Goal: Information Seeking & Learning: Learn about a topic

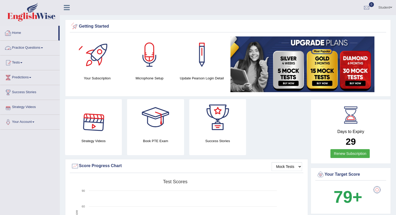
click at [18, 48] on link "Practice Questions" at bounding box center [29, 47] width 59 height 13
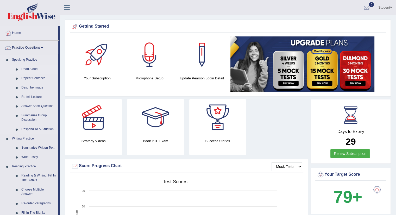
click at [24, 68] on link "Read Aloud" at bounding box center [38, 69] width 39 height 9
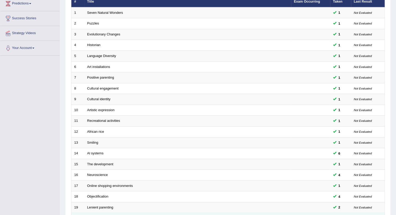
scroll to position [128, 0]
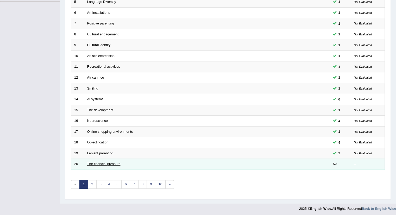
click at [93, 162] on link "The financial pressure" at bounding box center [103, 164] width 33 height 4
